Goal: Download file/media

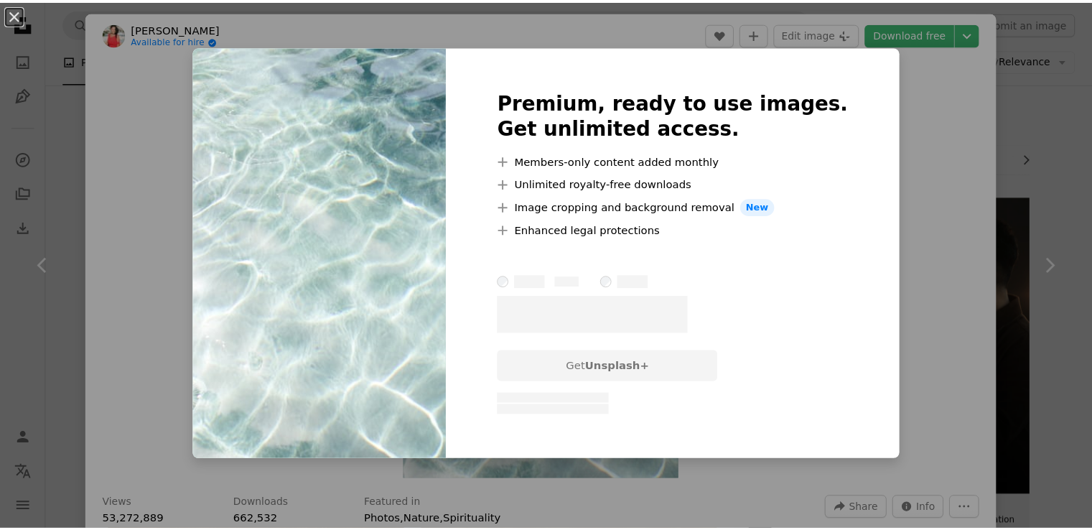
scroll to position [1364, 0]
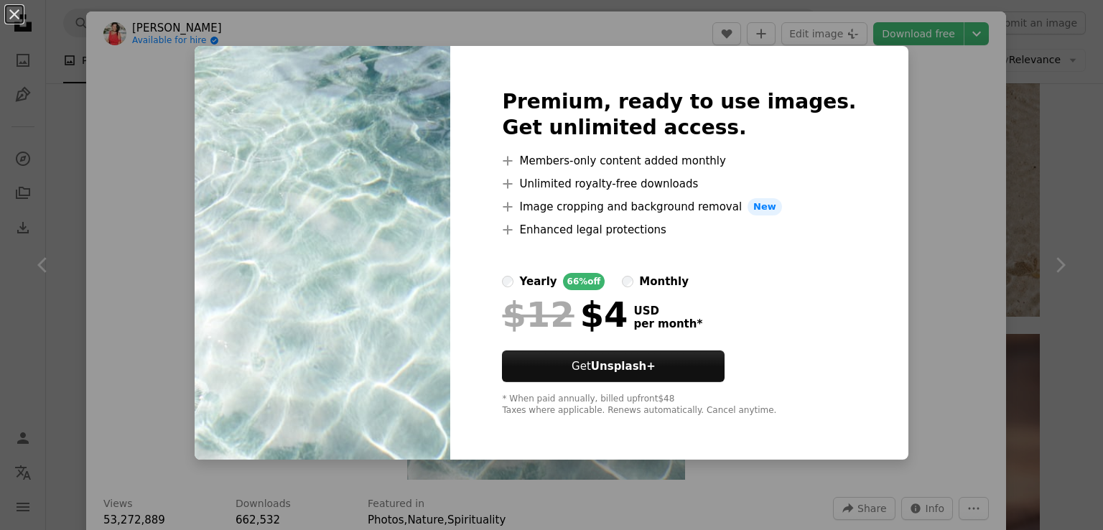
click at [957, 130] on div "An X shape Premium, ready to use images. Get unlimited access. A plus sign Memb…" at bounding box center [551, 265] width 1103 height 530
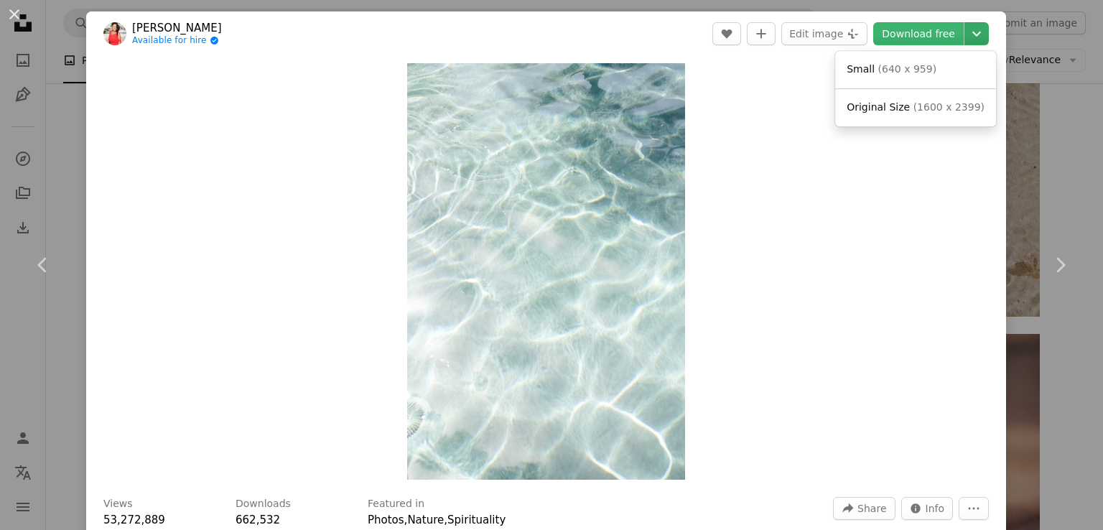
click at [969, 41] on icon "Chevron down" at bounding box center [976, 33] width 23 height 17
click at [920, 108] on span "( 1600 x 2399 )" at bounding box center [948, 106] width 71 height 11
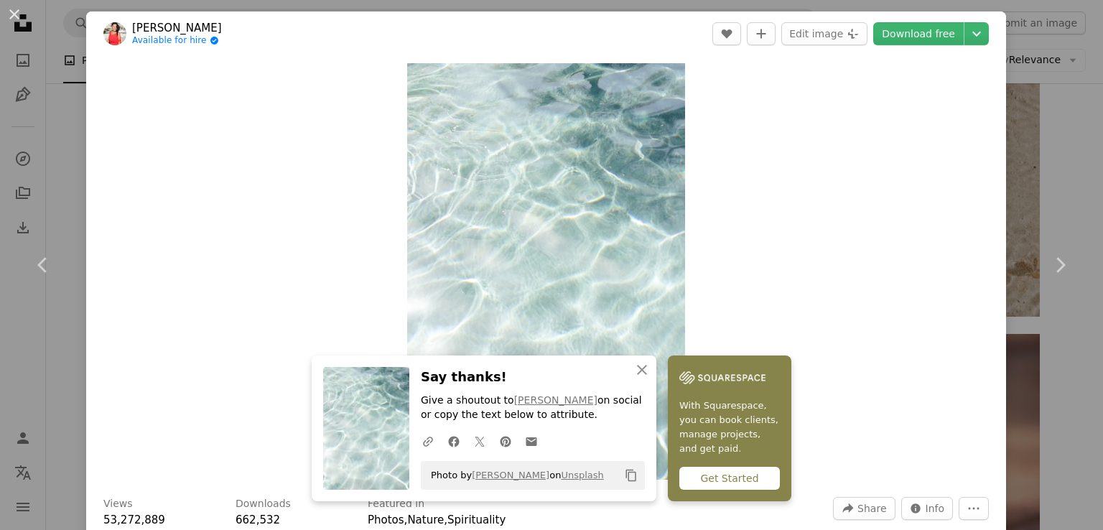
click at [1007, 136] on div "An X shape Chevron left Chevron right [PERSON_NAME] Available for hire A checkm…" at bounding box center [551, 265] width 1103 height 530
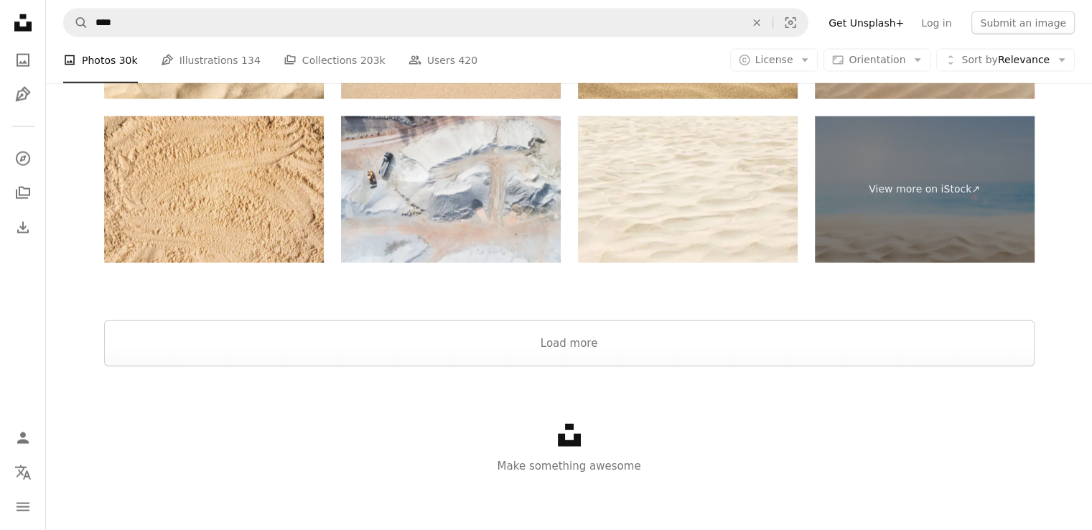
scroll to position [3343, 0]
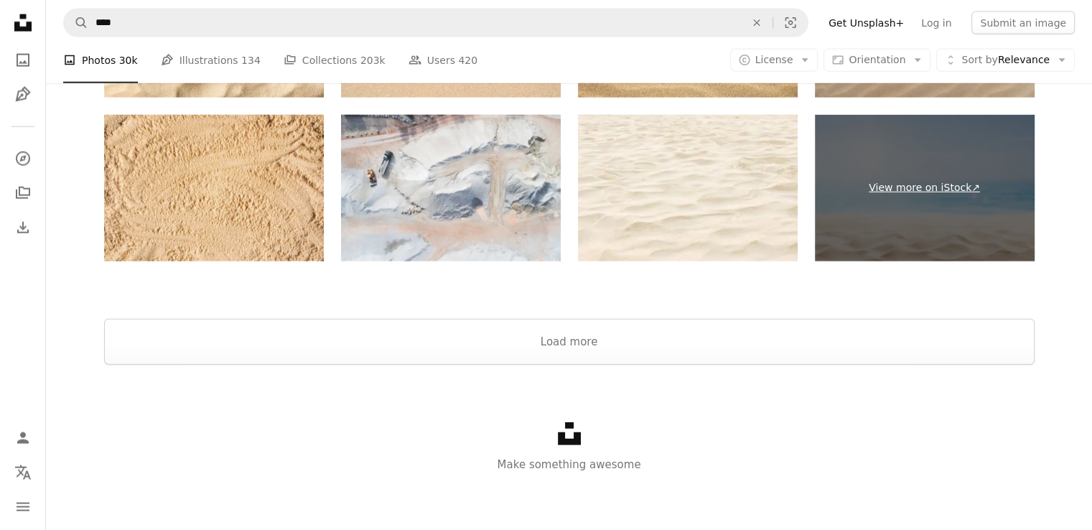
click at [875, 136] on link "View more on iStock ↗" at bounding box center [925, 188] width 220 height 146
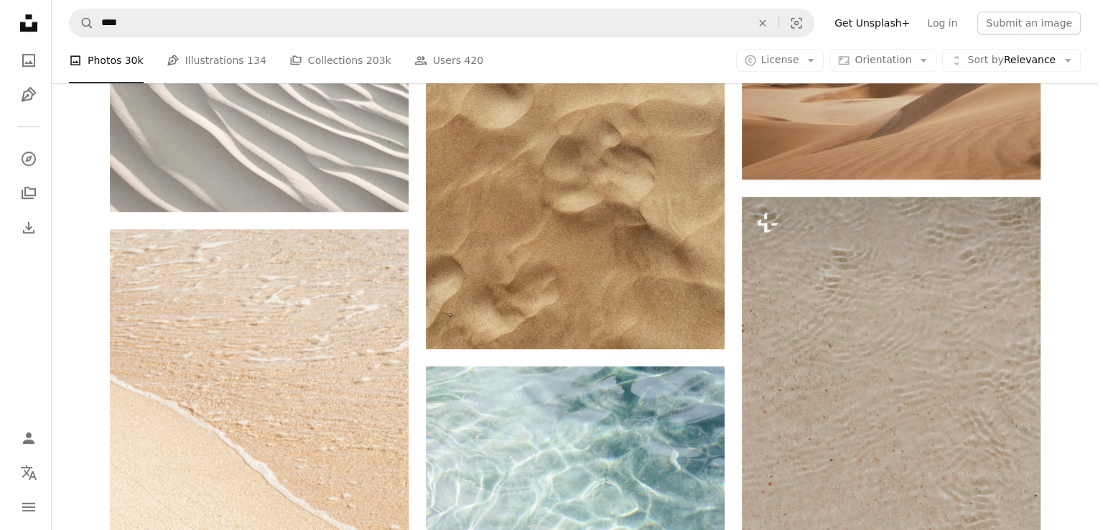
scroll to position [1077, 0]
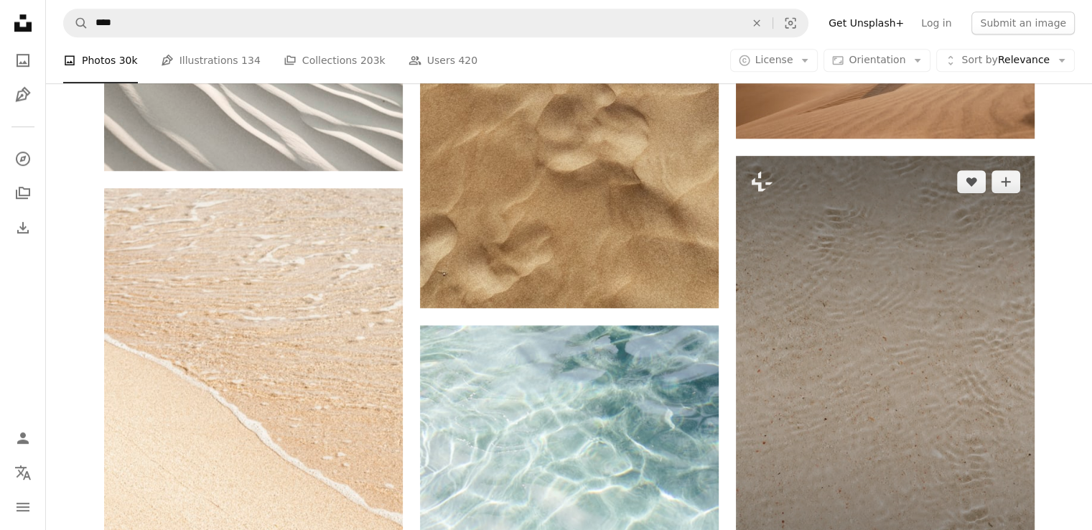
click at [880, 335] on img at bounding box center [885, 379] width 299 height 447
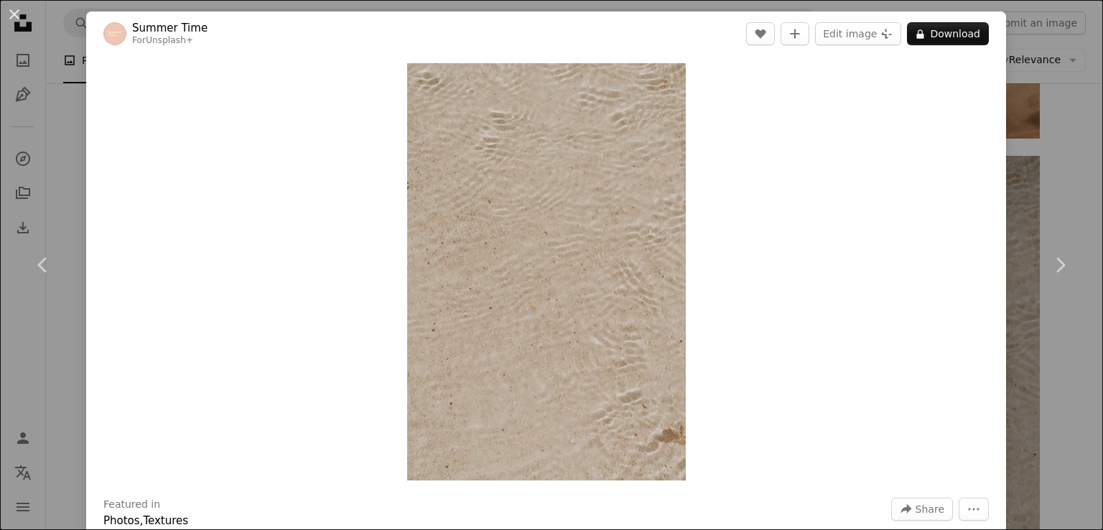
click at [1011, 130] on div "An X shape Chevron left Chevron right Summer Time For Unsplash+ A heart A plus …" at bounding box center [551, 265] width 1103 height 530
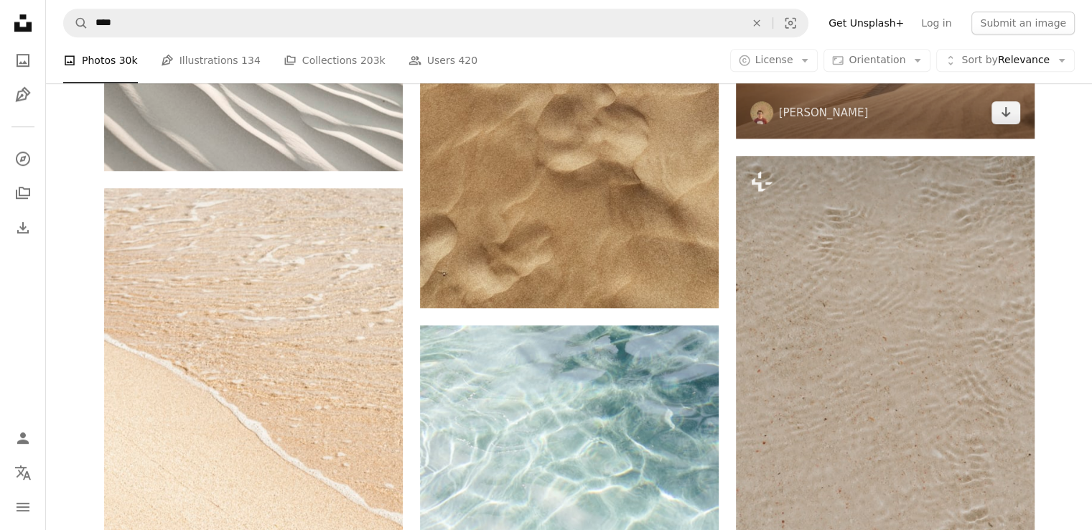
click at [1011, 130] on img at bounding box center [885, 39] width 299 height 200
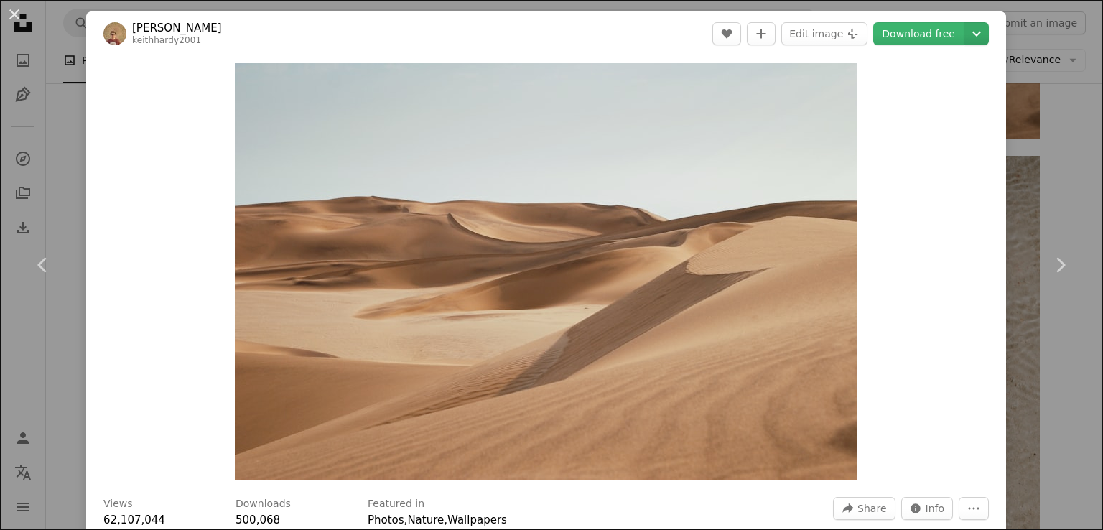
click at [972, 34] on icon "Chevron down" at bounding box center [976, 33] width 23 height 17
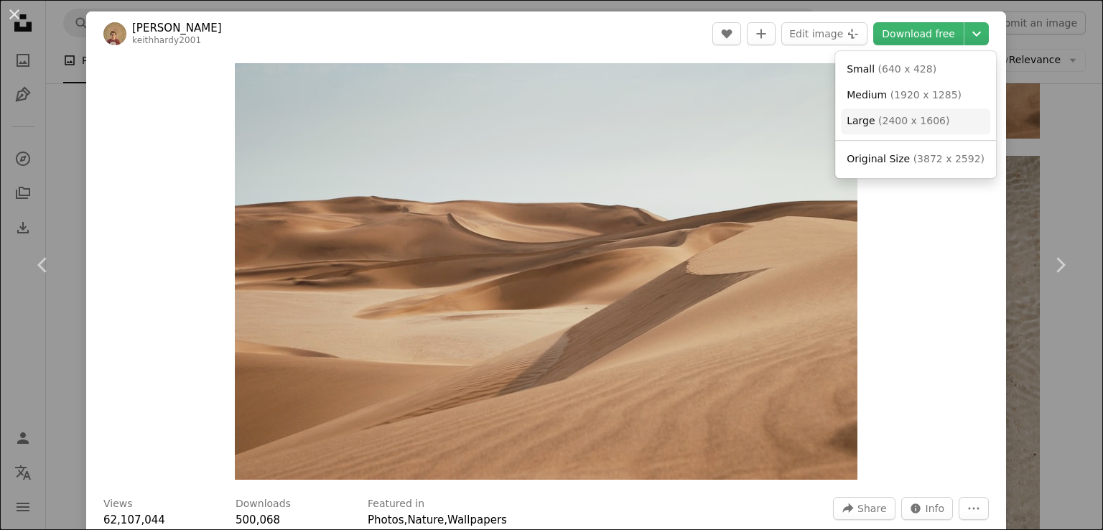
click at [916, 120] on span "( 2400 x 1606 )" at bounding box center [913, 120] width 71 height 11
